Goal: Find specific page/section: Find specific page/section

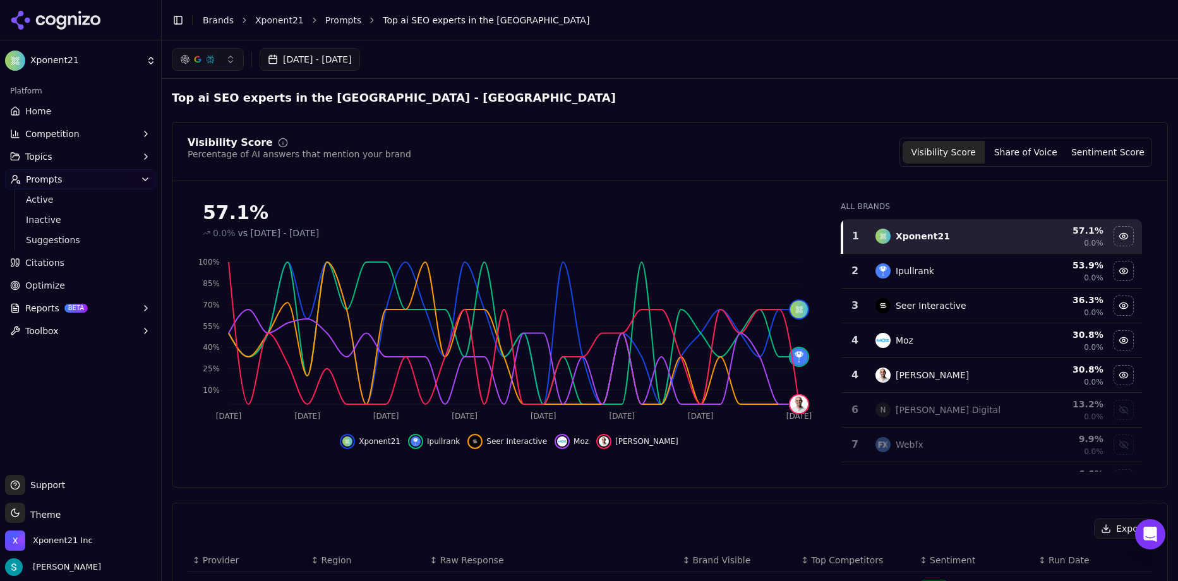
click at [69, 114] on link "Home" at bounding box center [80, 111] width 151 height 20
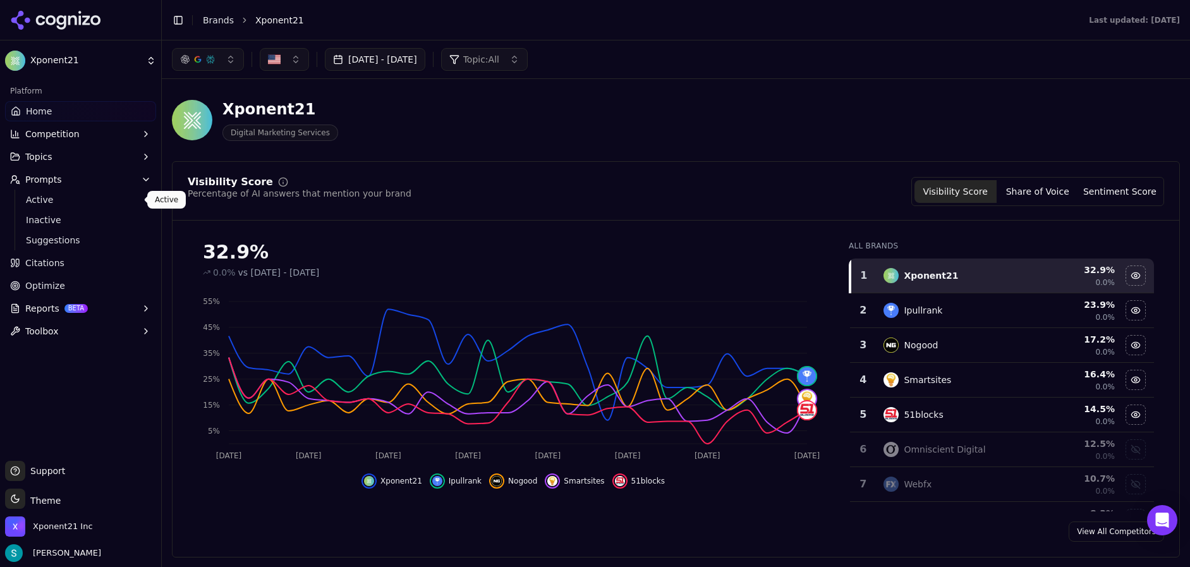
click at [78, 198] on span "Active" at bounding box center [81, 199] width 110 height 13
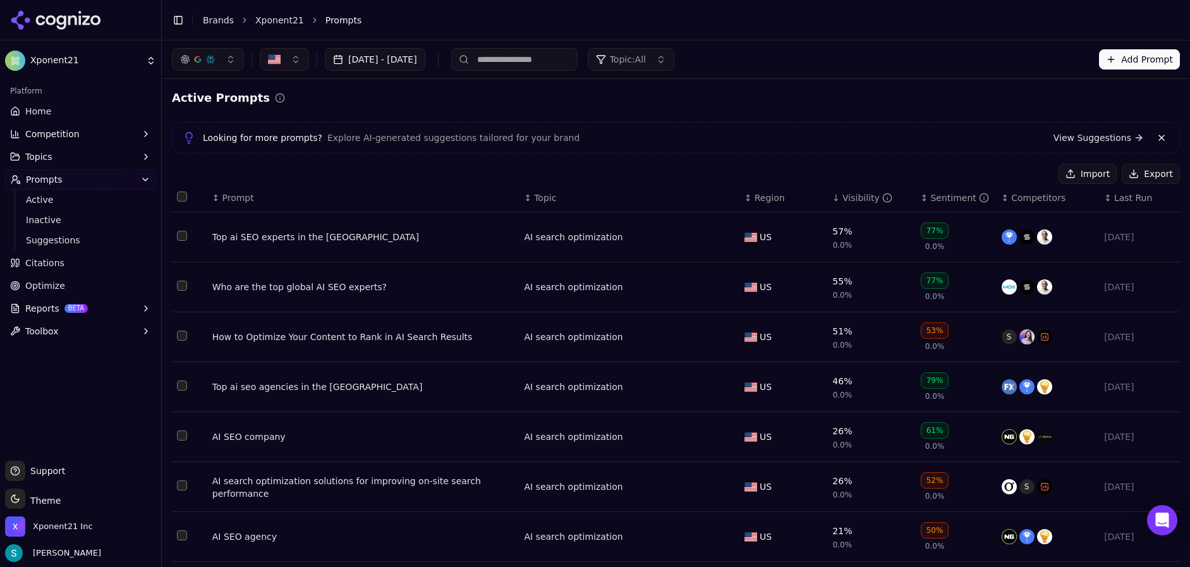
click at [295, 236] on div "Top ai SEO experts in the [GEOGRAPHIC_DATA]" at bounding box center [363, 237] width 302 height 13
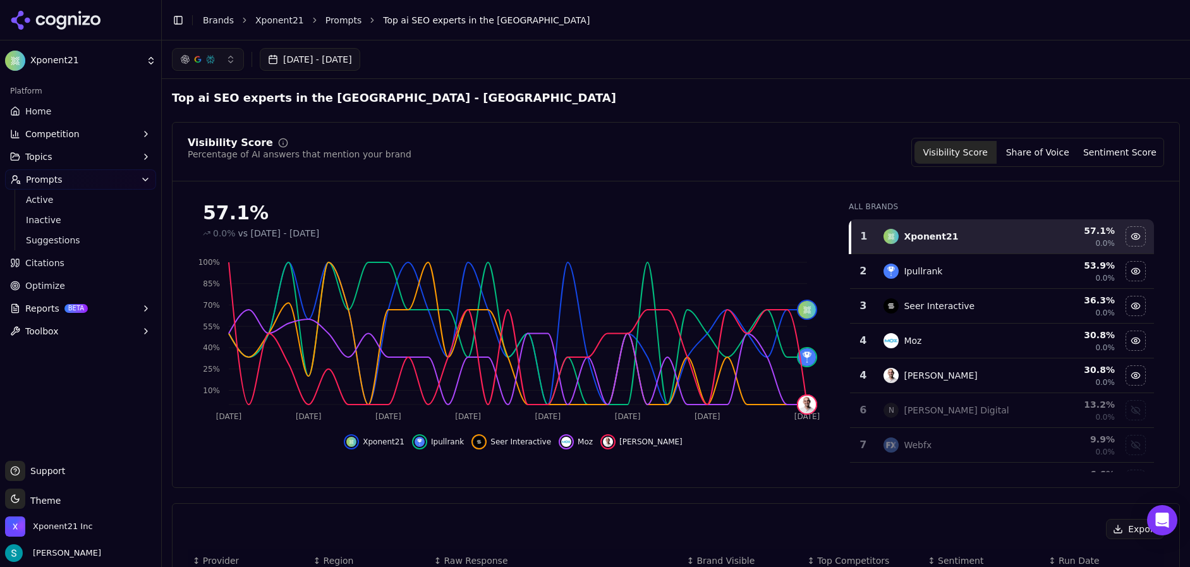
drag, startPoint x: 57, startPoint y: 114, endPoint x: 249, endPoint y: 142, distance: 193.3
click at [57, 114] on link "Home" at bounding box center [80, 111] width 151 height 20
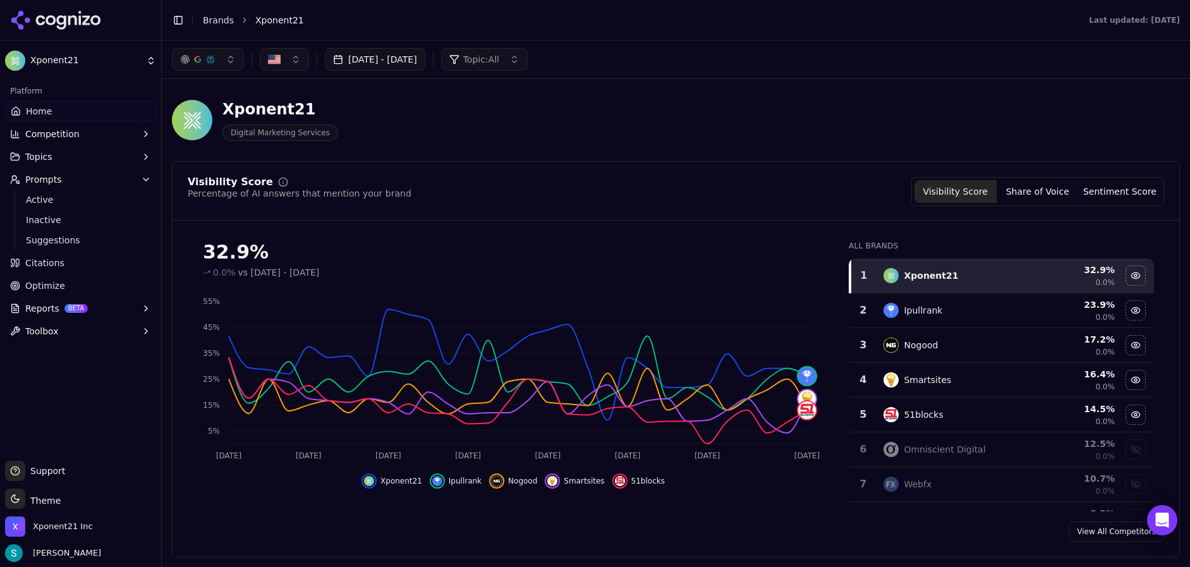
click at [699, 114] on div "Xponent21 Digital Marketing Services" at bounding box center [455, 120] width 566 height 42
